Goal: Complete application form: Complete application form

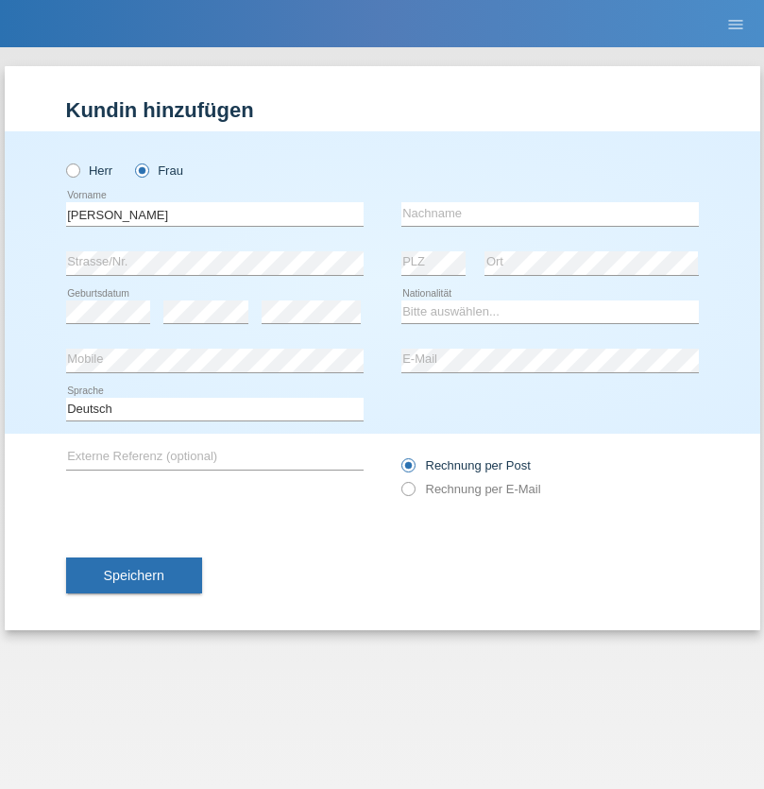
type input "[PERSON_NAME]"
click at [550, 213] on input "text" at bounding box center [550, 214] width 298 height 24
type input "Bekité"
select select "CH"
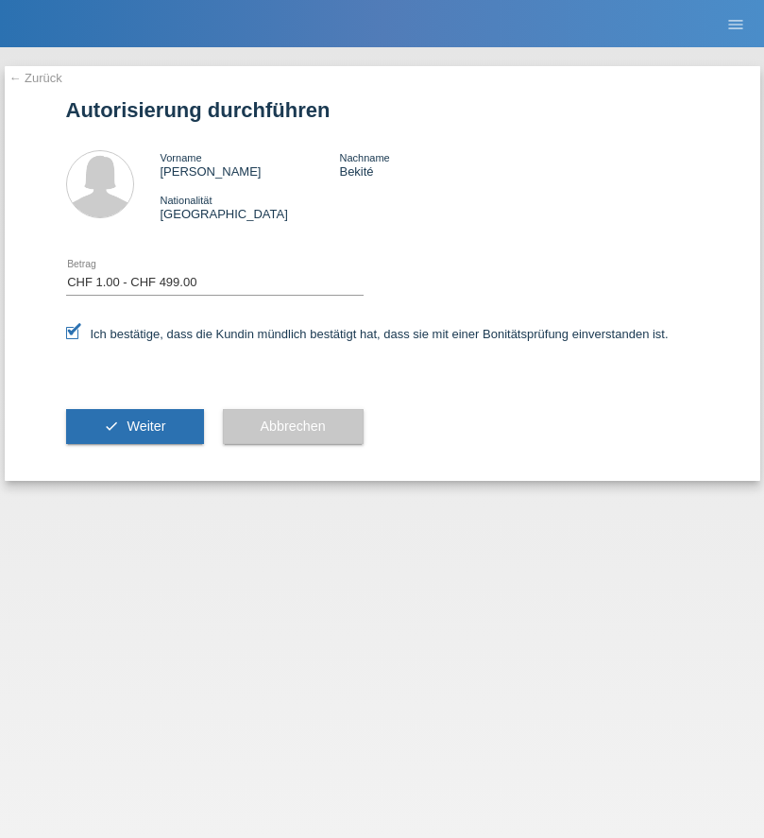
select select "1"
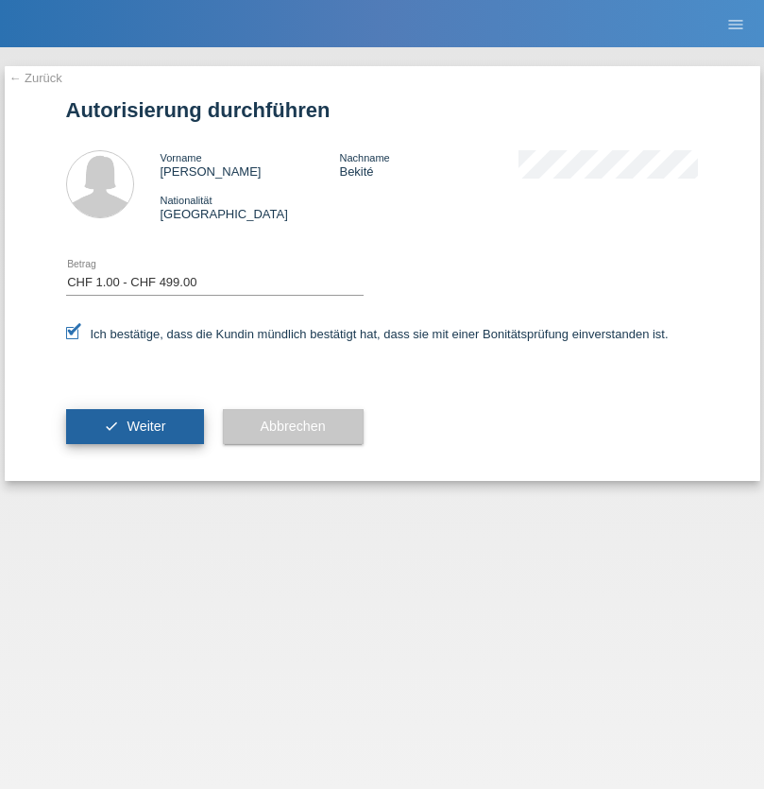
click at [134, 426] on span "Weiter" at bounding box center [146, 425] width 39 height 15
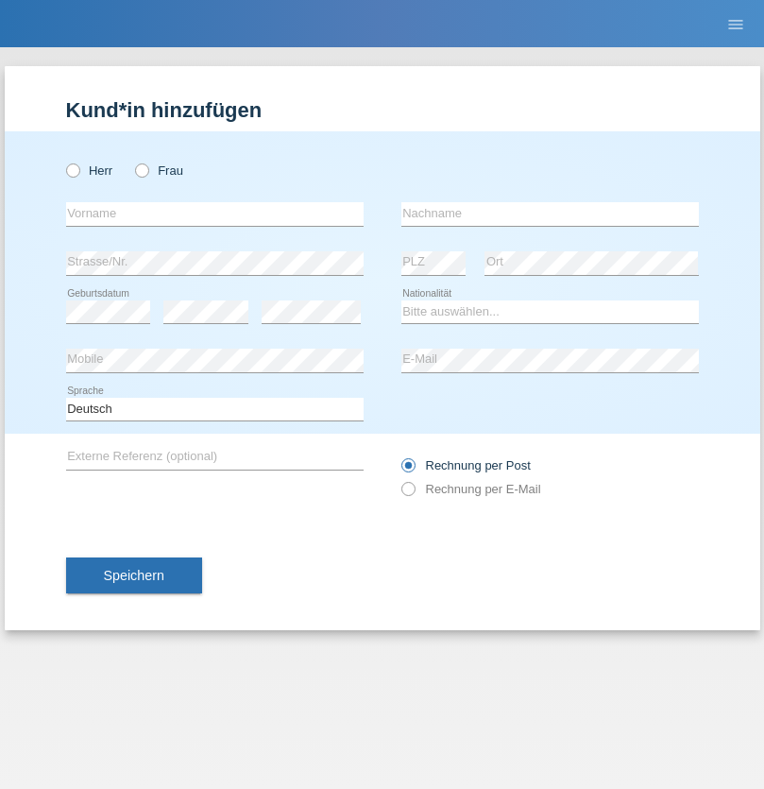
radio input "true"
click at [214, 213] on input "text" at bounding box center [215, 214] width 298 height 24
type input "Tamara"
click at [550, 213] on input "text" at bounding box center [550, 214] width 298 height 24
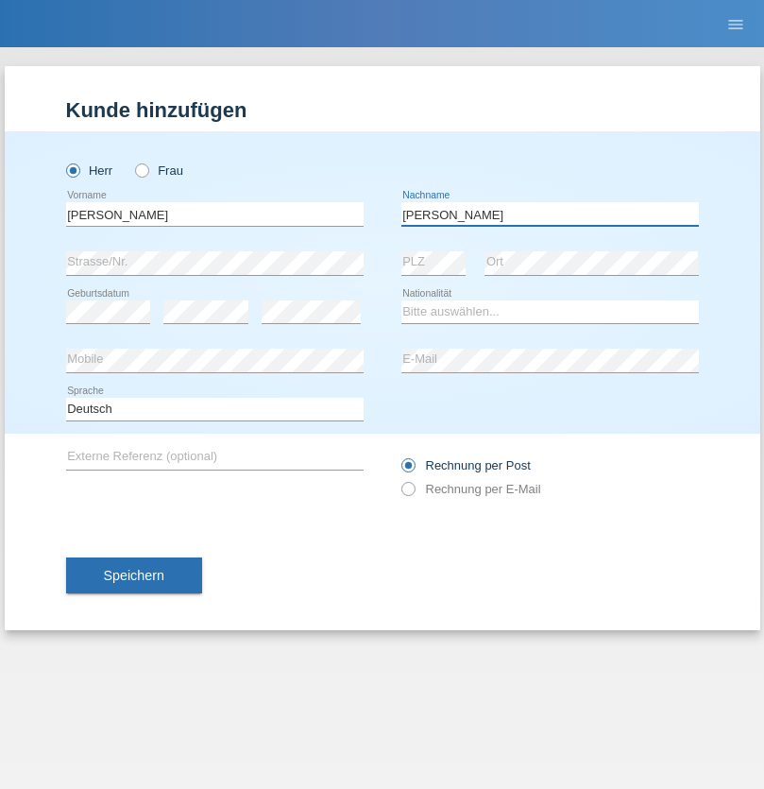
type input "Meier"
select select "CH"
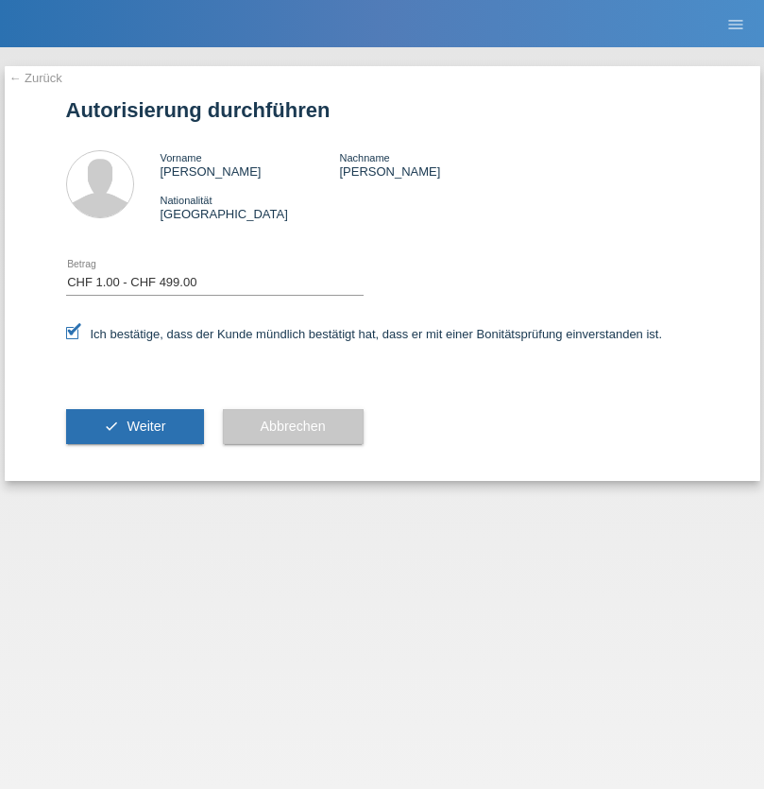
select select "1"
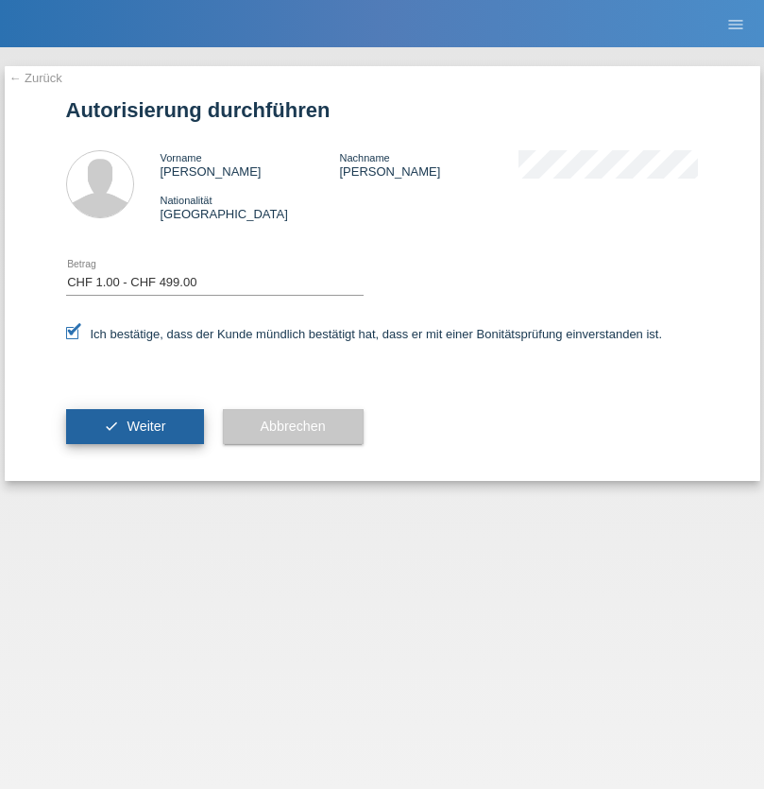
click at [134, 426] on span "Weiter" at bounding box center [146, 425] width 39 height 15
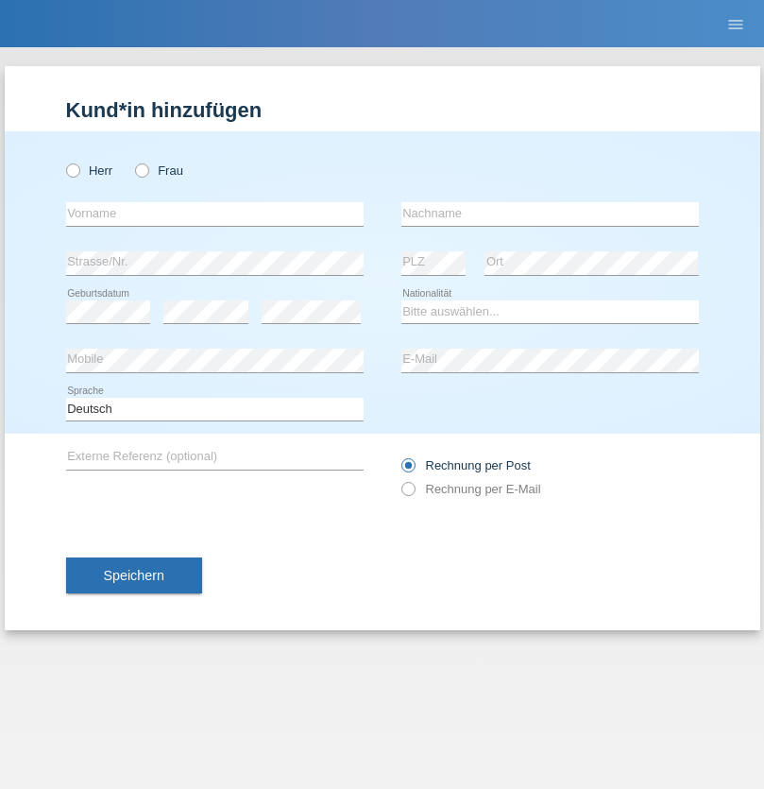
radio input "true"
click at [214, 213] on input "text" at bounding box center [215, 214] width 298 height 24
type input "firat"
click at [550, 213] on input "text" at bounding box center [550, 214] width 298 height 24
type input "kara"
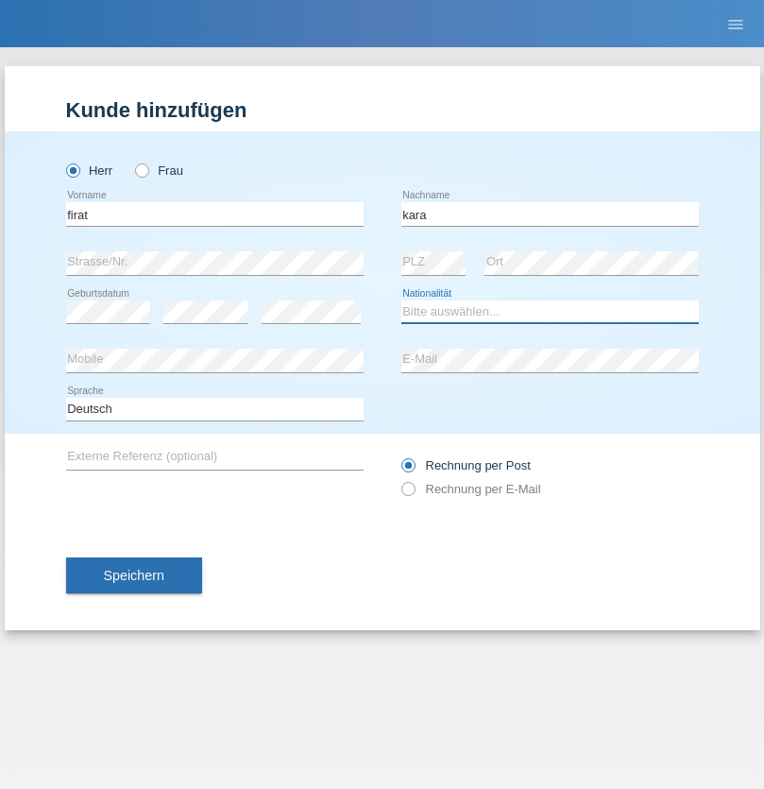
select select "CH"
radio input "true"
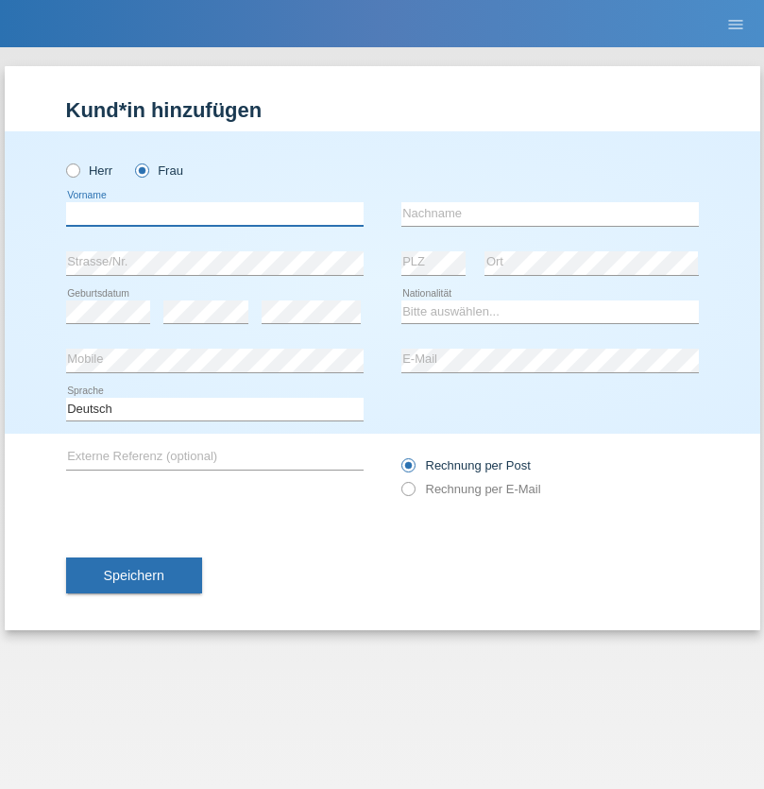
click at [214, 213] on input "text" at bounding box center [215, 214] width 298 height 24
type input "Nuria"
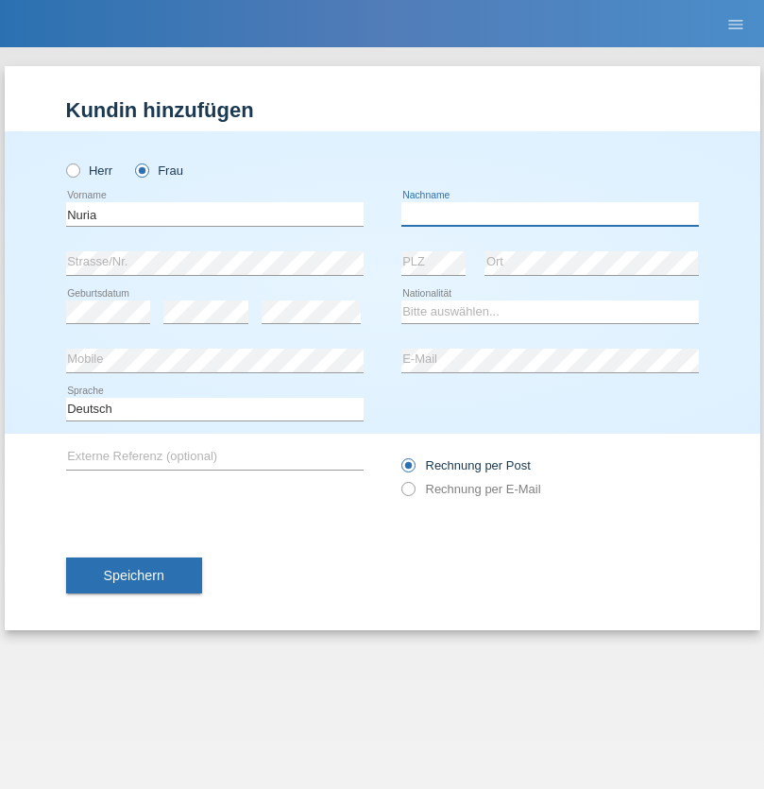
click at [550, 213] on input "text" at bounding box center [550, 214] width 298 height 24
type input "D'Antino"
select select "CH"
